Goal: Transaction & Acquisition: Obtain resource

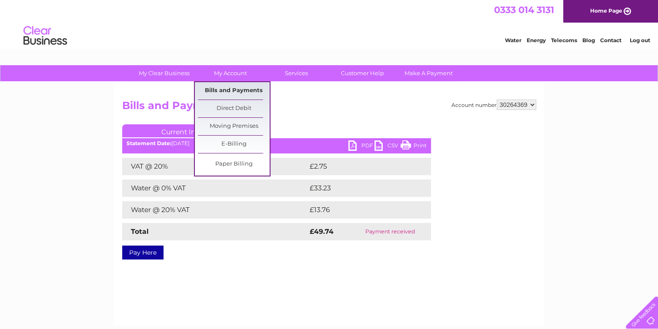
click at [240, 94] on link "Bills and Payments" at bounding box center [234, 90] width 72 height 17
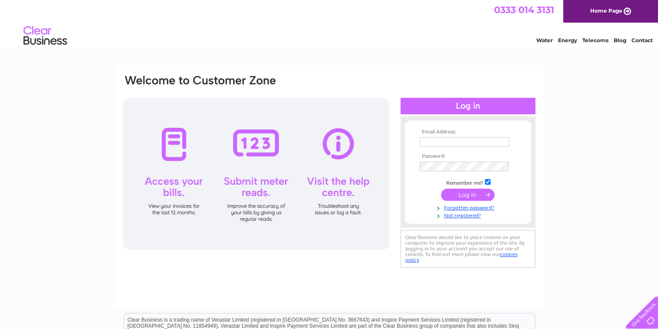
type input "fgawindscreens@hotmail.co.uk"
click at [472, 195] on input "submit" at bounding box center [468, 195] width 54 height 12
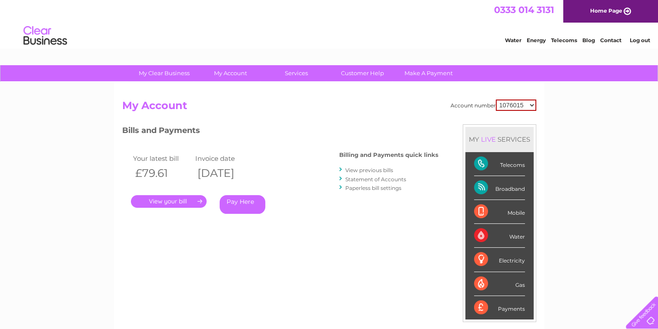
click at [375, 169] on link "View previous bills" at bounding box center [369, 170] width 48 height 7
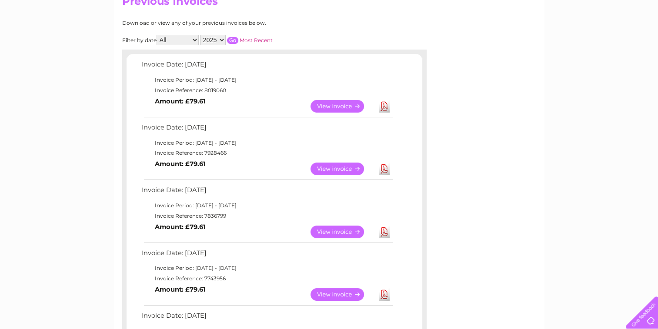
scroll to position [110, 0]
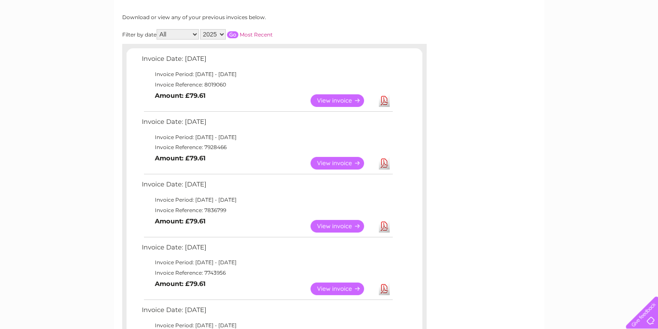
click at [333, 166] on link "View" at bounding box center [343, 163] width 64 height 13
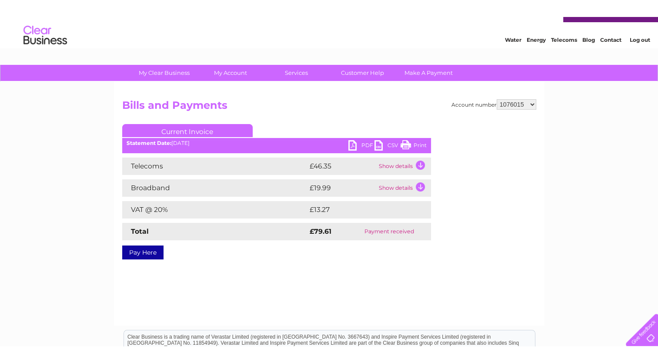
scroll to position [87, 0]
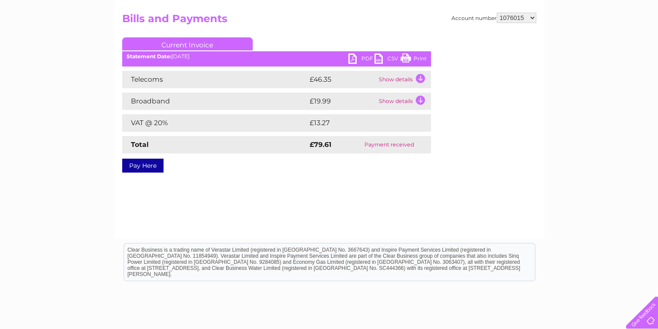
click at [363, 57] on link "PDF" at bounding box center [362, 60] width 26 height 13
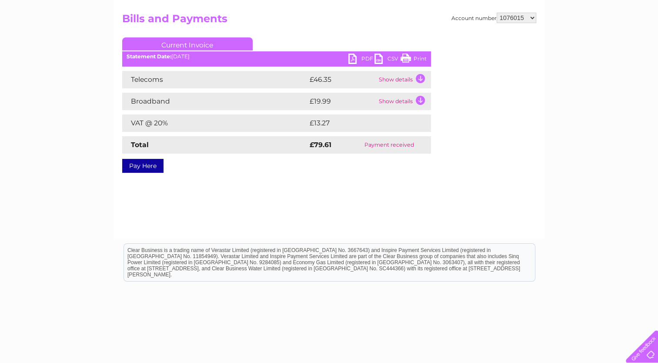
scroll to position [0, 0]
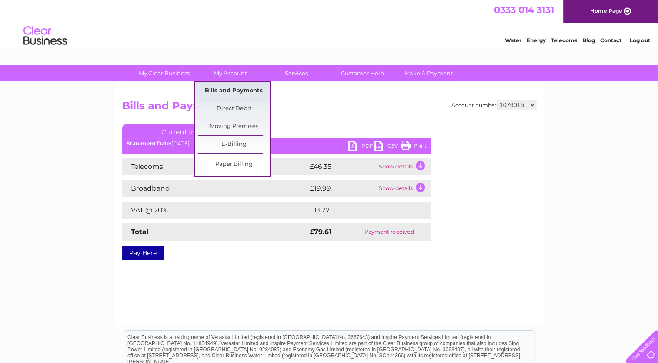
click at [226, 87] on link "Bills and Payments" at bounding box center [234, 90] width 72 height 17
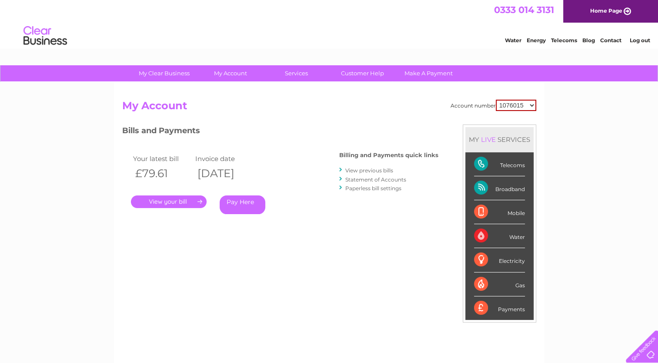
click at [362, 170] on link "View previous bills" at bounding box center [369, 170] width 48 height 7
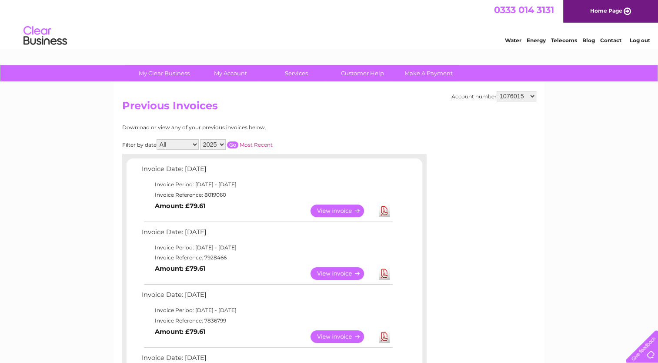
click at [327, 334] on link "View" at bounding box center [343, 336] width 64 height 13
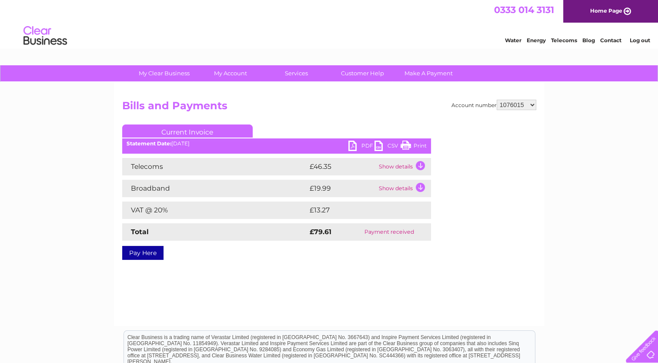
click at [370, 145] on link "PDF" at bounding box center [362, 147] width 26 height 13
